Goal: Information Seeking & Learning: Find specific fact

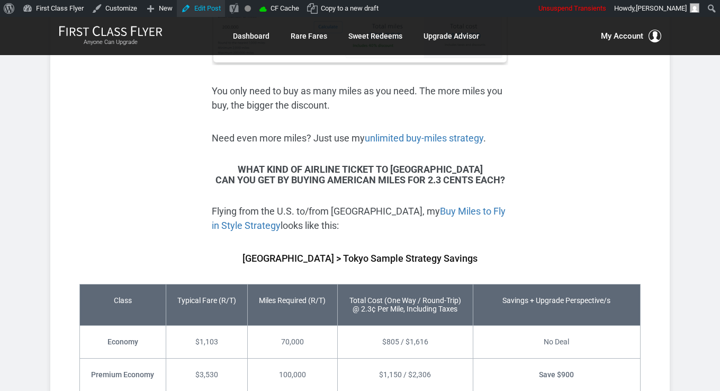
click at [187, 7] on link "Edit Post" at bounding box center [201, 8] width 48 height 17
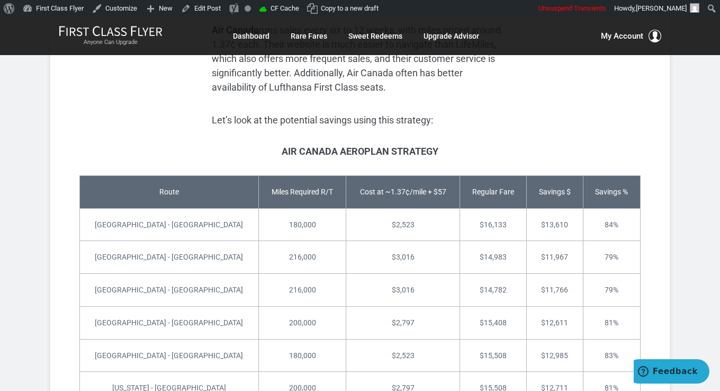
scroll to position [1905, 0]
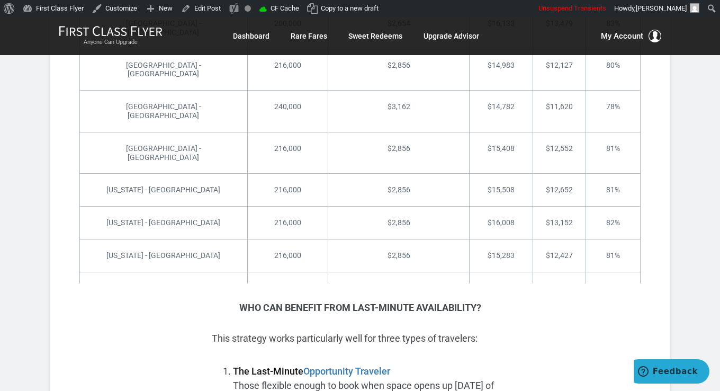
scroll to position [2699, 0]
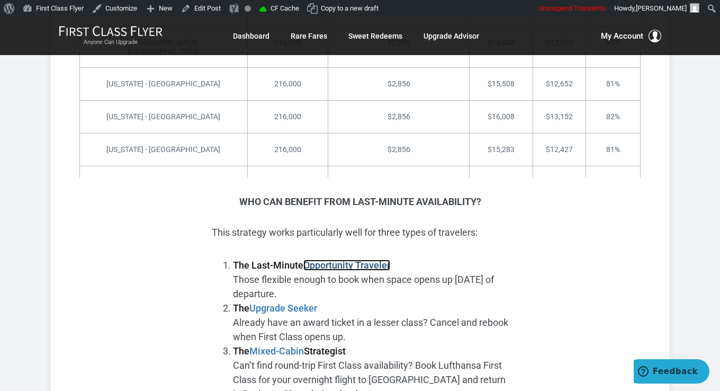
click at [368, 259] on strong "Opportunity Traveler" at bounding box center [346, 264] width 87 height 11
click at [272, 302] on strong "Upgrade Seeker" at bounding box center [283, 307] width 68 height 11
click at [294, 345] on strong "Mixed-Cabin" at bounding box center [276, 350] width 55 height 11
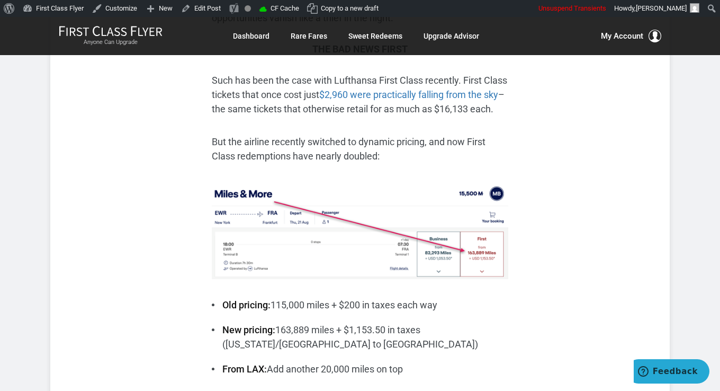
scroll to position [371, 0]
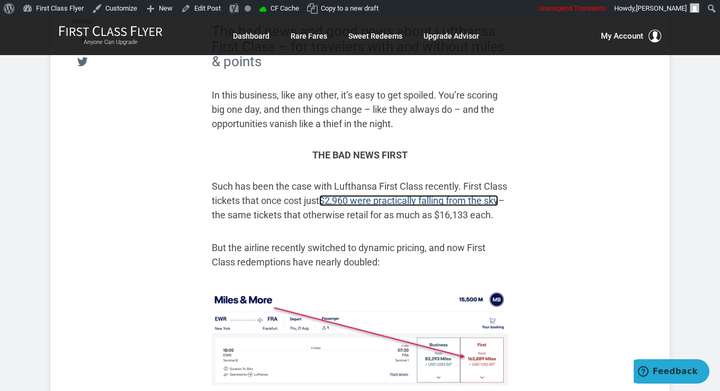
click at [379, 195] on link "$2,960 were practically falling from the sky" at bounding box center [408, 200] width 179 height 11
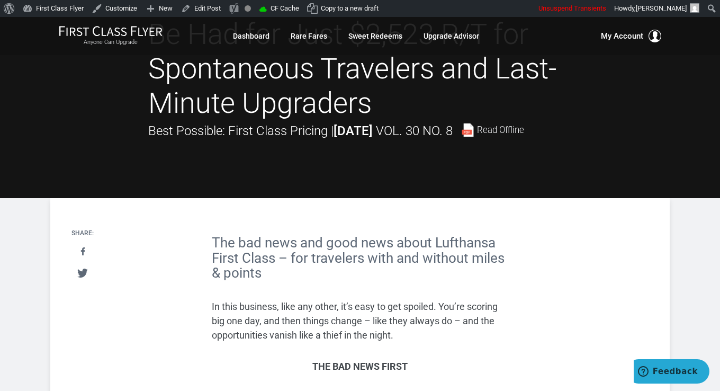
scroll to position [159, 0]
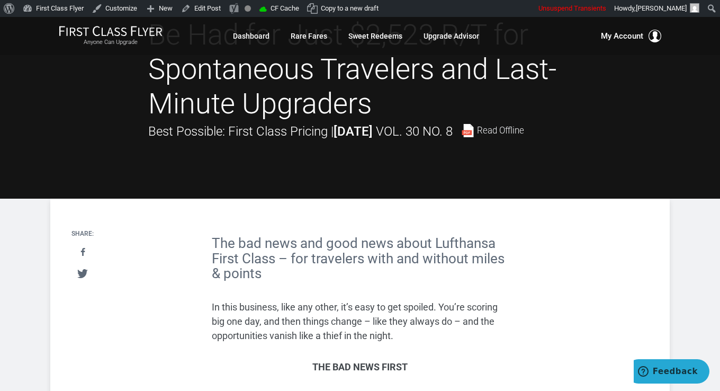
click at [426, 300] on p "In this business, like any other, it’s easy to get spoiled. You’re scoring big …" at bounding box center [360, 321] width 296 height 43
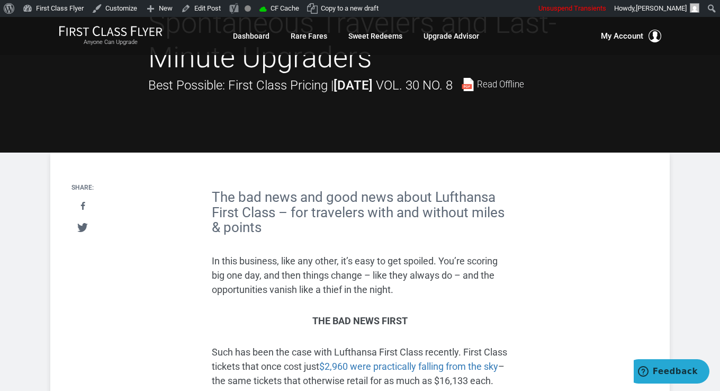
scroll to position [212, 0]
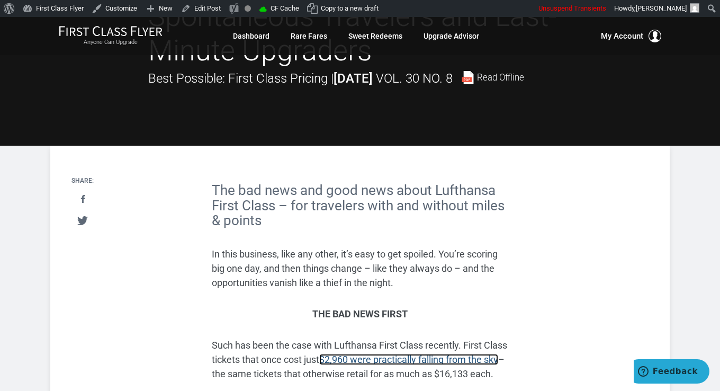
click at [431, 354] on link "$2,960 were practically falling from the sky" at bounding box center [408, 359] width 179 height 11
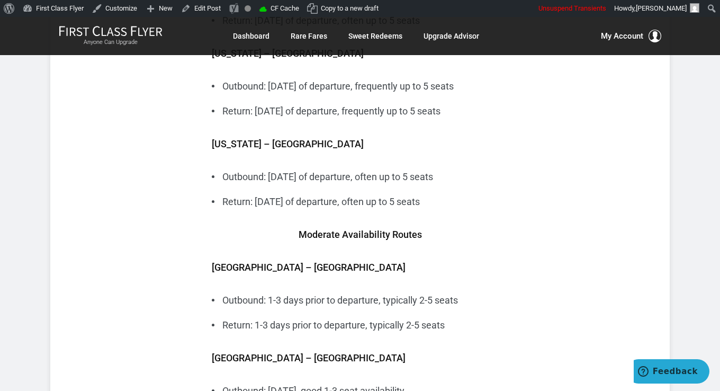
scroll to position [3705, 0]
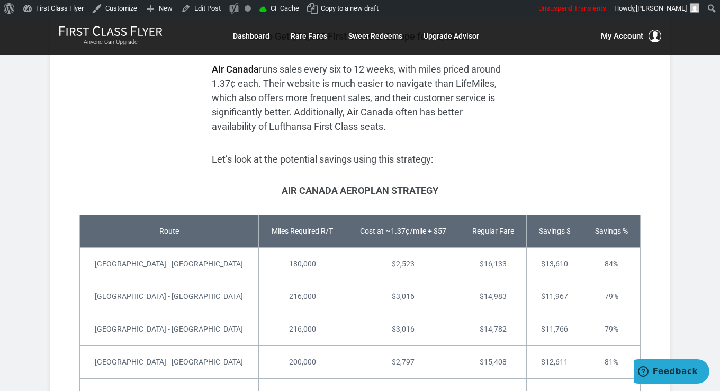
scroll to position [1800, 0]
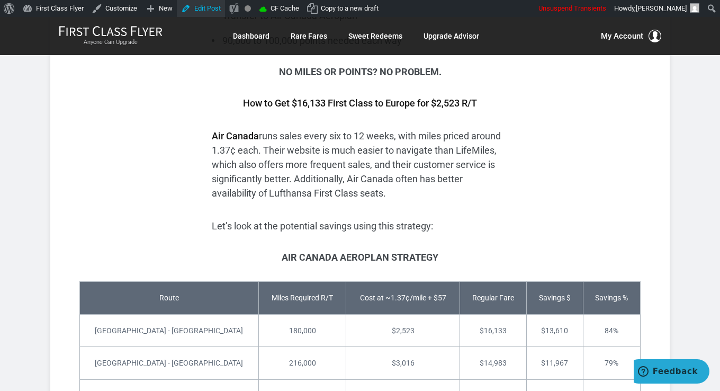
click at [186, 10] on link "Edit Post" at bounding box center [201, 8] width 48 height 17
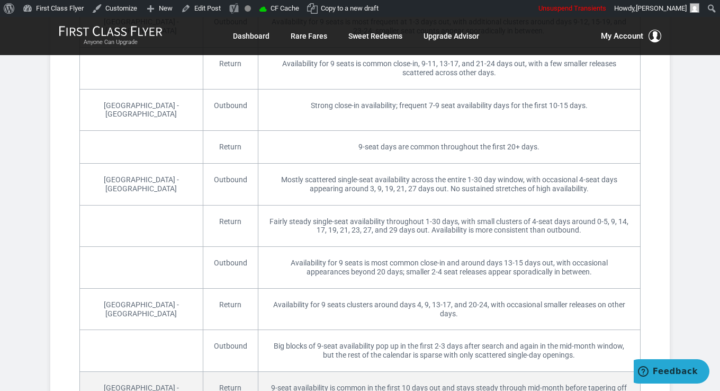
scroll to position [1641, 0]
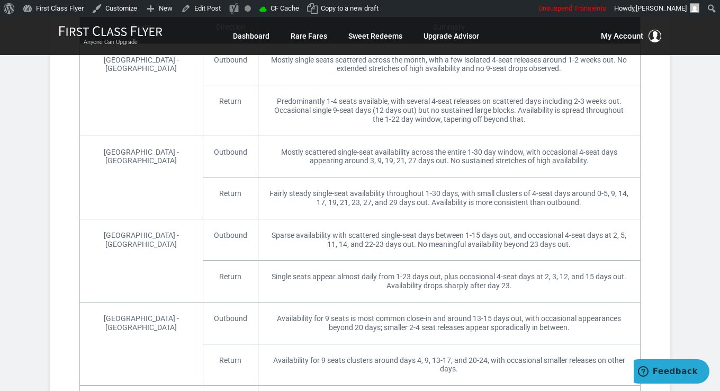
scroll to position [741, 0]
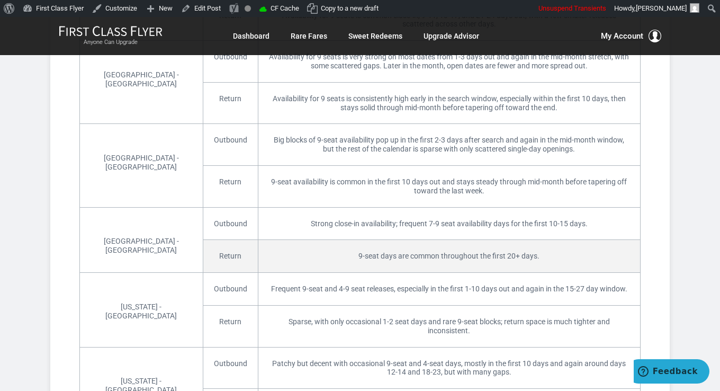
scroll to position [1322, 0]
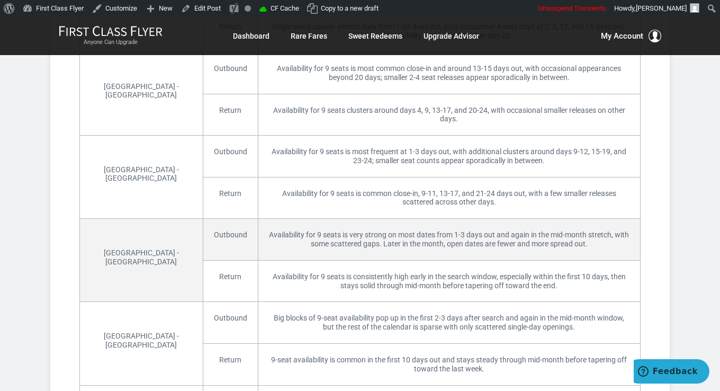
scroll to position [1134, 0]
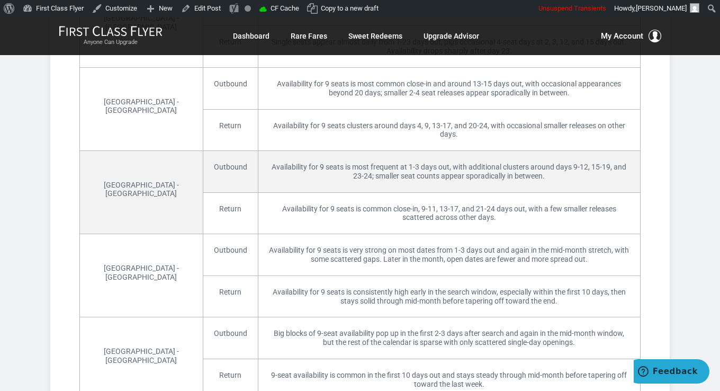
click at [144, 155] on td "[GEOGRAPHIC_DATA] - [GEOGRAPHIC_DATA]" at bounding box center [141, 192] width 123 height 83
click at [140, 159] on td "[GEOGRAPHIC_DATA] - [GEOGRAPHIC_DATA]" at bounding box center [141, 192] width 123 height 83
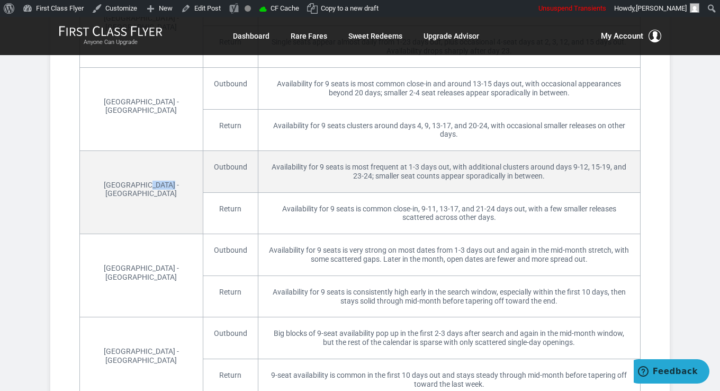
click at [140, 159] on td "[GEOGRAPHIC_DATA] - [GEOGRAPHIC_DATA]" at bounding box center [141, 192] width 123 height 83
drag, startPoint x: 92, startPoint y: 161, endPoint x: 153, endPoint y: 158, distance: 61.5
click at [153, 158] on td "[GEOGRAPHIC_DATA] - [GEOGRAPHIC_DATA]" at bounding box center [141, 192] width 123 height 83
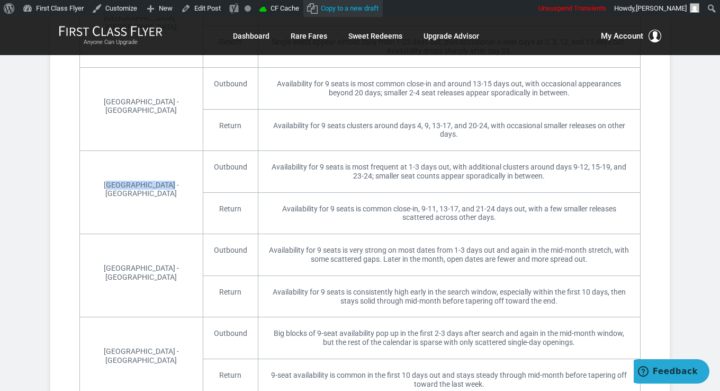
copy td "[GEOGRAPHIC_DATA] - [GEOGRAPHIC_DATA]"
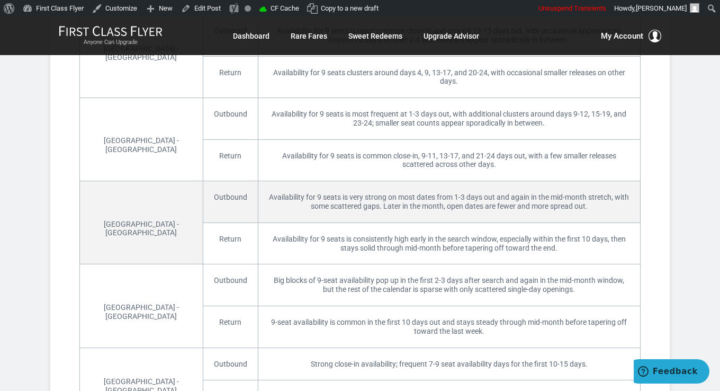
scroll to position [1293, 0]
